Goal: Information Seeking & Learning: Check status

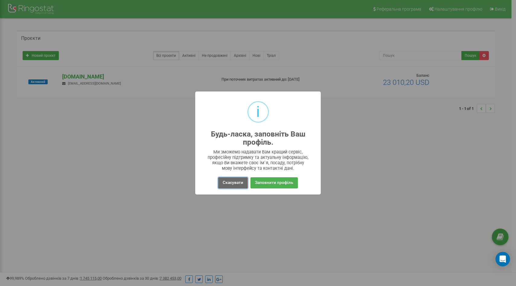
click at [228, 184] on button "Скасувати" at bounding box center [233, 182] width 30 height 11
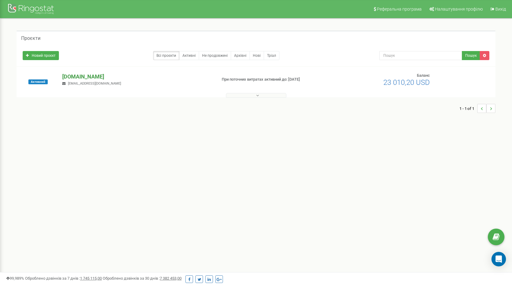
click at [92, 76] on p "[DOMAIN_NAME]" at bounding box center [136, 77] width 149 height 8
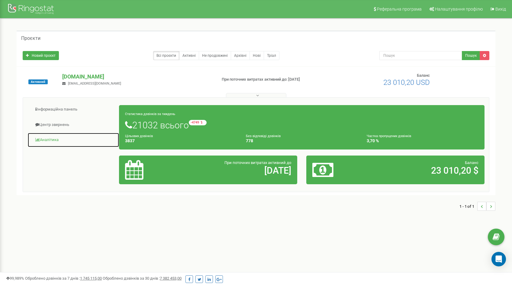
click at [49, 138] on link "Аналiтика" at bounding box center [73, 139] width 92 height 15
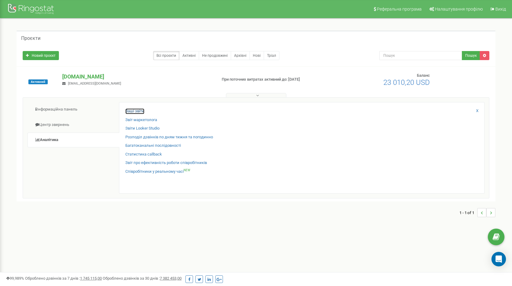
click at [135, 109] on link "Ваші звіти" at bounding box center [134, 111] width 19 height 6
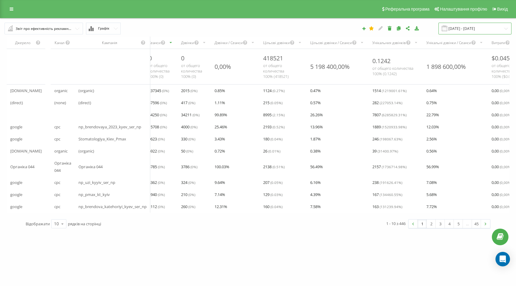
click at [479, 29] on input "22.08.2025 - 22.09.2025" at bounding box center [475, 29] width 73 height 12
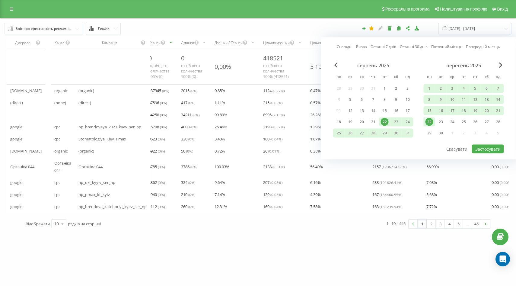
click at [385, 46] on link "Останні 7 днів" at bounding box center [384, 47] width 26 height 6
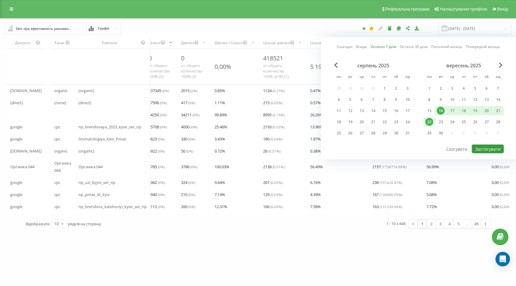
click at [489, 148] on button "Застосувати" at bounding box center [488, 149] width 32 height 9
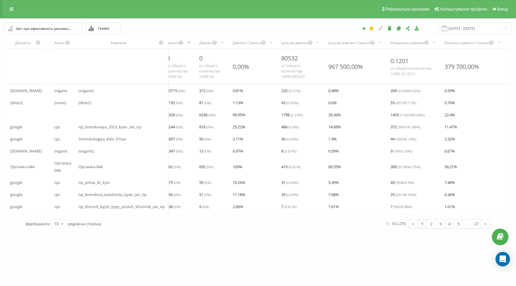
click at [305, 42] on div "Цільові дзвінки" at bounding box center [294, 42] width 27 height 5
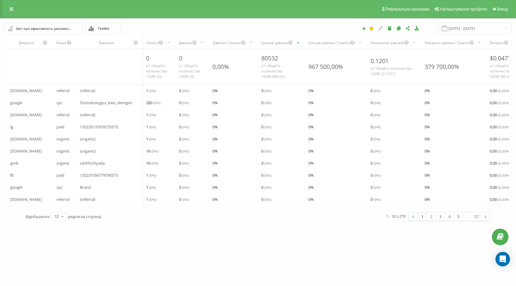
click at [282, 42] on div "Цільові дзвінки" at bounding box center [274, 42] width 27 height 5
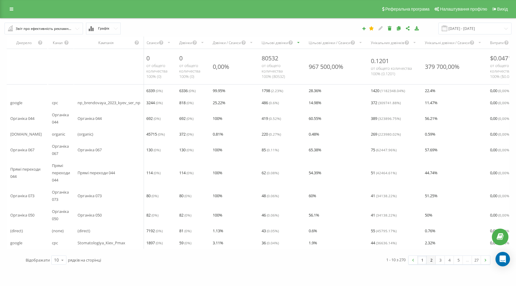
click at [429, 264] on link "2" at bounding box center [431, 260] width 9 height 8
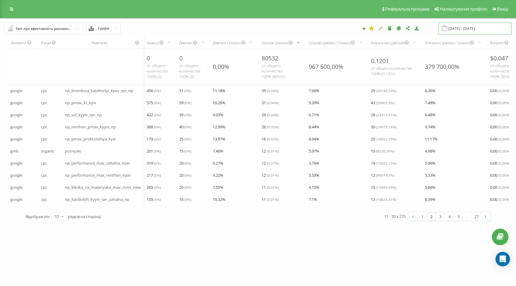
click at [468, 31] on input "16.09.2025 - 22.09.2025" at bounding box center [475, 29] width 73 height 12
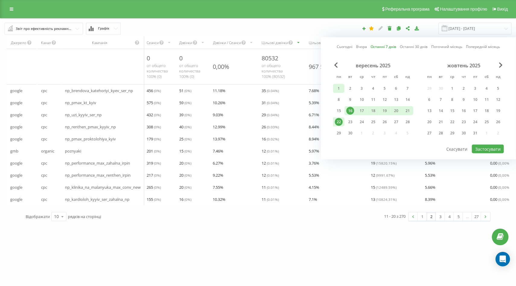
click at [337, 88] on div "1" at bounding box center [339, 89] width 8 height 8
click at [339, 125] on div "22" at bounding box center [339, 122] width 8 height 8
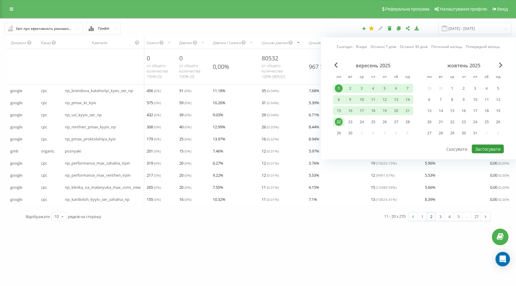
click at [481, 152] on button "Застосувати" at bounding box center [488, 149] width 32 height 9
type input "01.09.2025 - 22.09.2025"
